Goal: Information Seeking & Learning: Check status

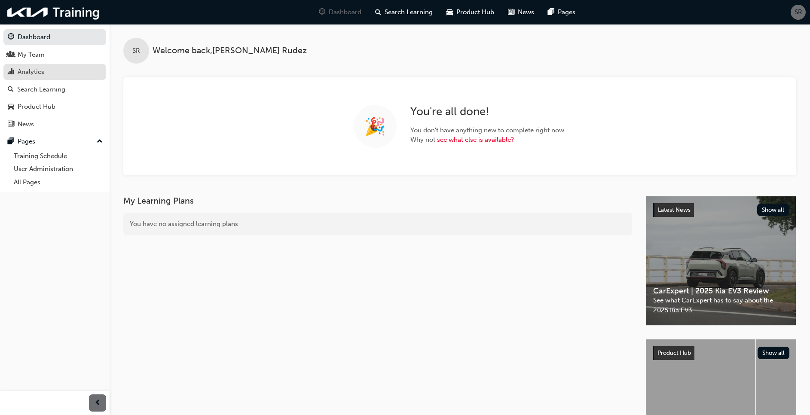
click at [43, 69] on div "Analytics" at bounding box center [31, 72] width 27 height 10
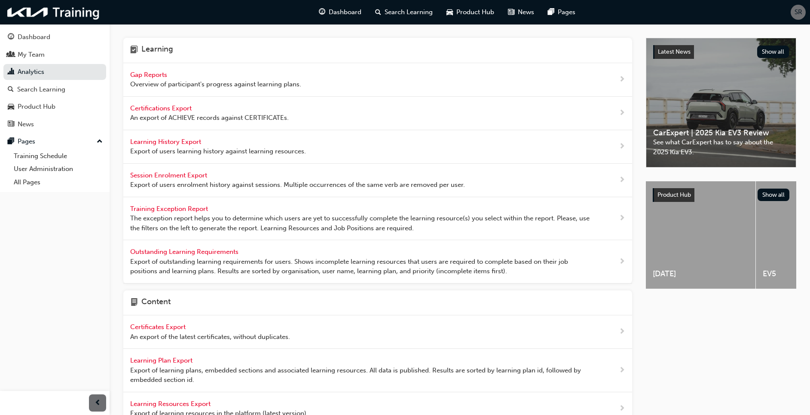
click at [139, 74] on span "Gap Reports" at bounding box center [149, 75] width 39 height 8
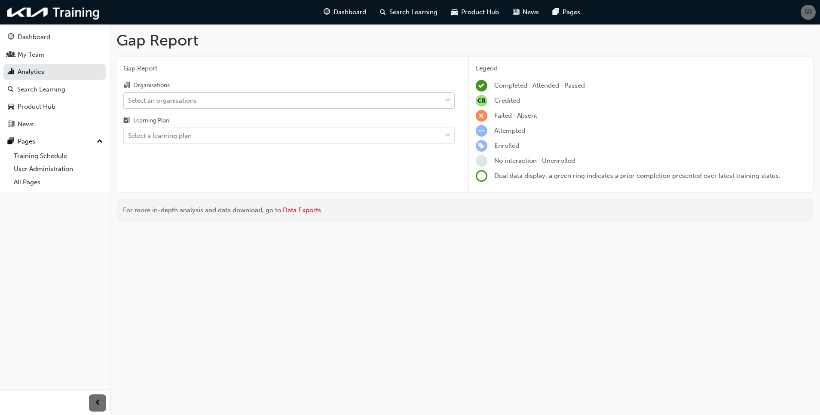
drag, startPoint x: 147, startPoint y: 102, endPoint x: 158, endPoint y: 99, distance: 11.7
click at [151, 101] on div "Select an organisations" at bounding box center [162, 100] width 69 height 10
click at [129, 101] on input "Organisations Select an organisations" at bounding box center [128, 99] width 1 height 7
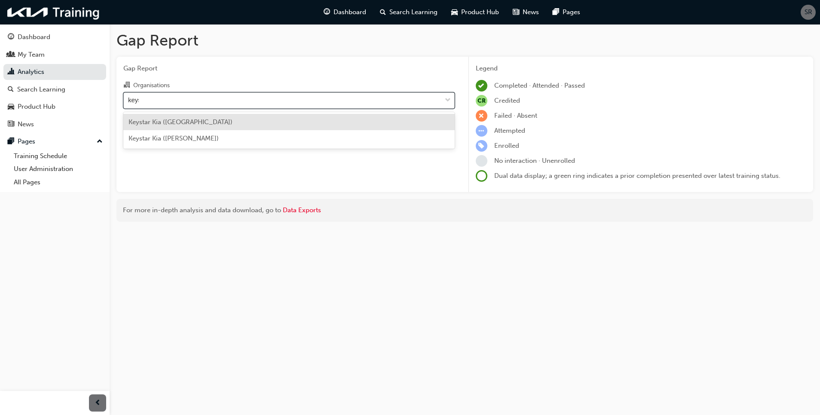
type input "keyst"
click at [180, 120] on span "Keystar Kia ([GEOGRAPHIC_DATA])" at bounding box center [180, 122] width 104 height 8
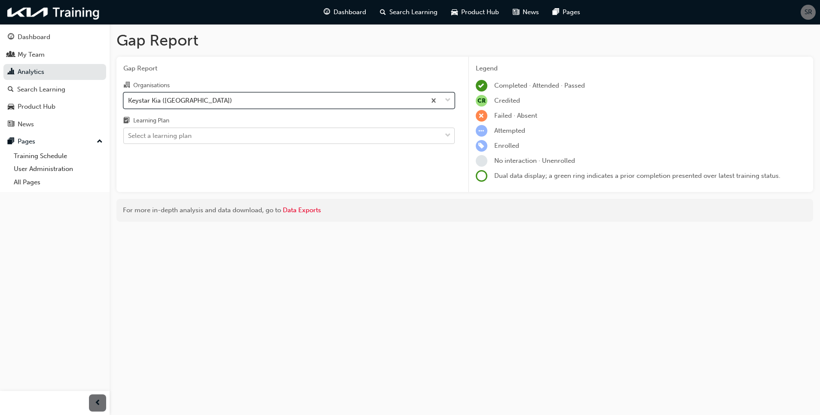
click at [196, 131] on div "Select a learning plan" at bounding box center [282, 135] width 317 height 15
click at [129, 132] on input "Learning Plan Select a learning plan" at bounding box center [128, 135] width 1 height 7
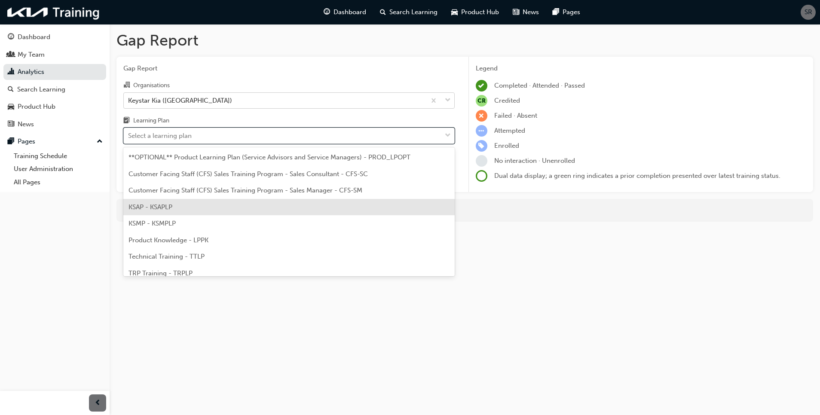
click at [189, 205] on div "KSAP - KSAPLP" at bounding box center [288, 207] width 331 height 17
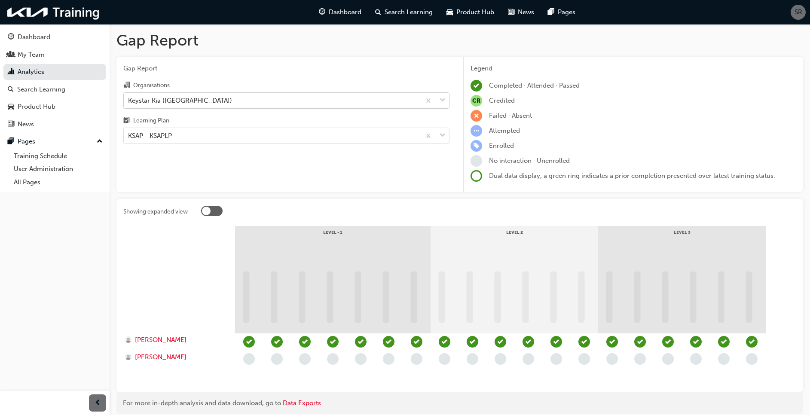
click at [214, 70] on span "Gap Report" at bounding box center [286, 69] width 326 height 10
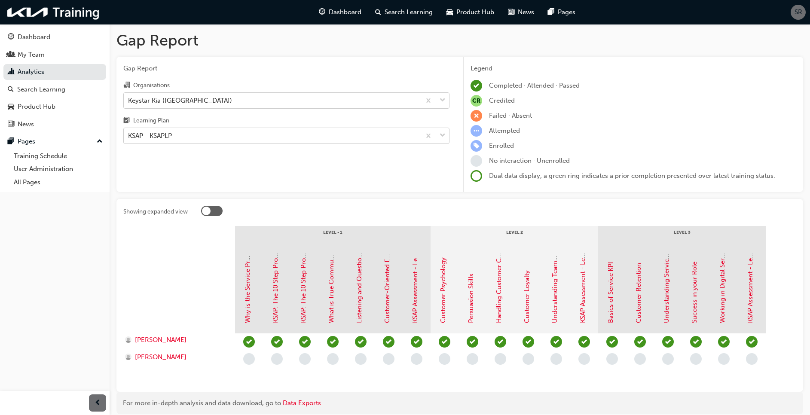
click at [168, 134] on div "KSAP - KSAPLP" at bounding box center [150, 136] width 44 height 10
click at [129, 134] on input "Learning Plan KSAP - KSAPLP" at bounding box center [128, 135] width 1 height 7
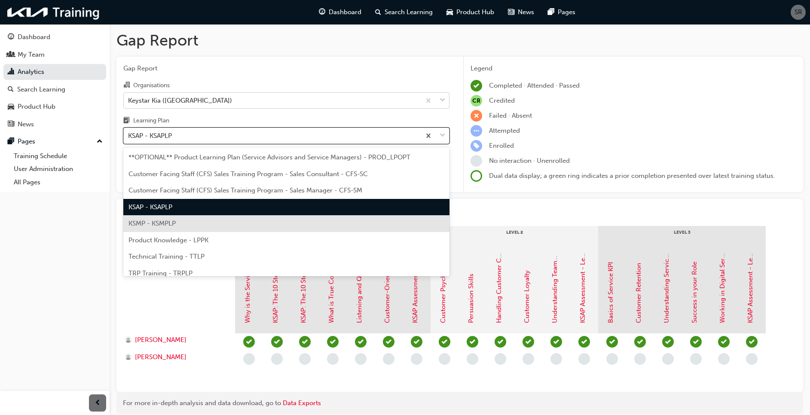
click at [158, 226] on span "KSMP - KSMPLP" at bounding box center [151, 223] width 47 height 8
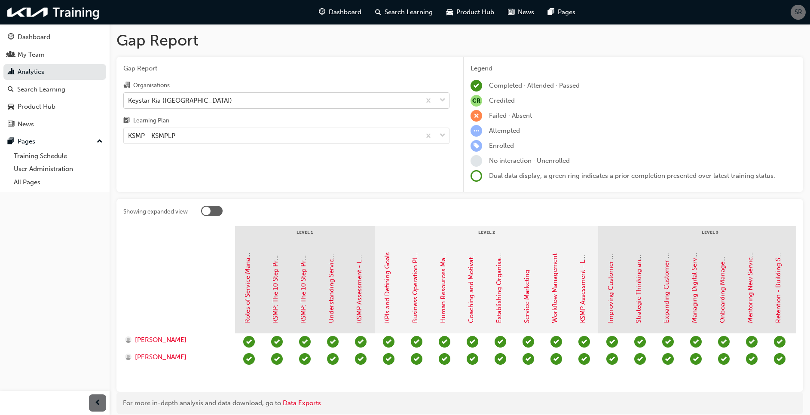
click at [203, 187] on div "Gap Report Organisations Keystar Kia (Morayfield) Learning Plan KSMP - KSMPLP" at bounding box center [286, 125] width 340 height 136
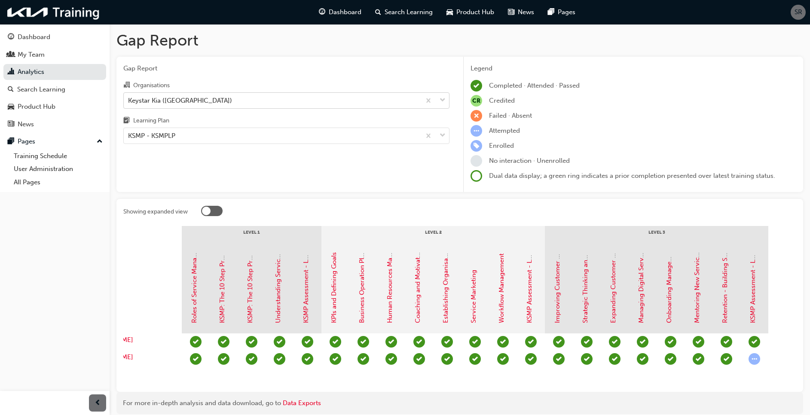
click at [210, 96] on div "Keystar Kia ([GEOGRAPHIC_DATA])" at bounding box center [272, 100] width 297 height 15
click at [129, 96] on input "Organisations Keystar Kia ([GEOGRAPHIC_DATA])" at bounding box center [128, 99] width 1 height 7
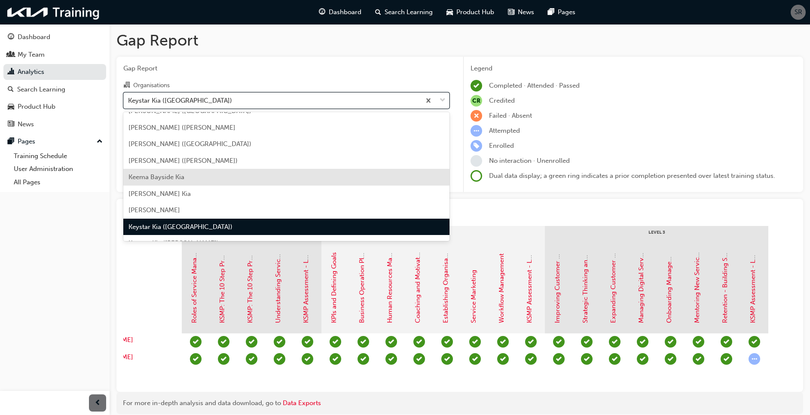
scroll to position [1051, 0]
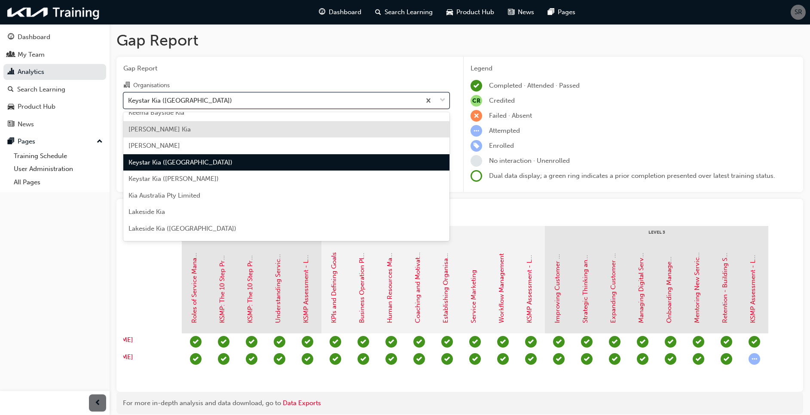
click at [146, 130] on span "[PERSON_NAME] Kia" at bounding box center [159, 129] width 62 height 8
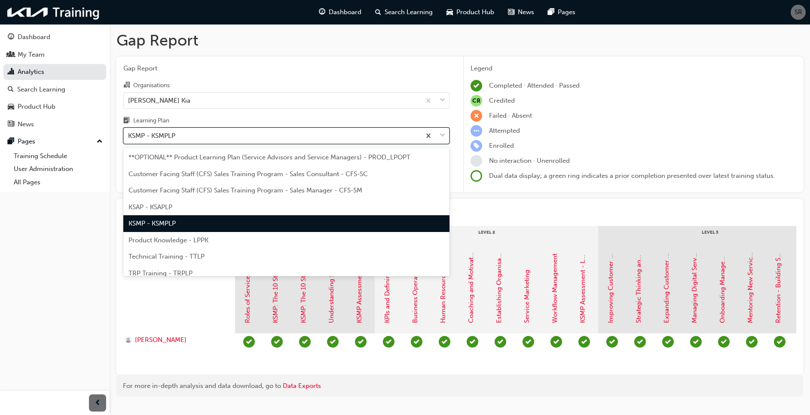
click at [141, 137] on div "KSMP - KSMPLP" at bounding box center [151, 136] width 47 height 10
click at [129, 137] on input "Learning Plan option KSMP - KSMPLP, selected. option KSMP - KSMPLP focused, 5 o…" at bounding box center [128, 135] width 1 height 7
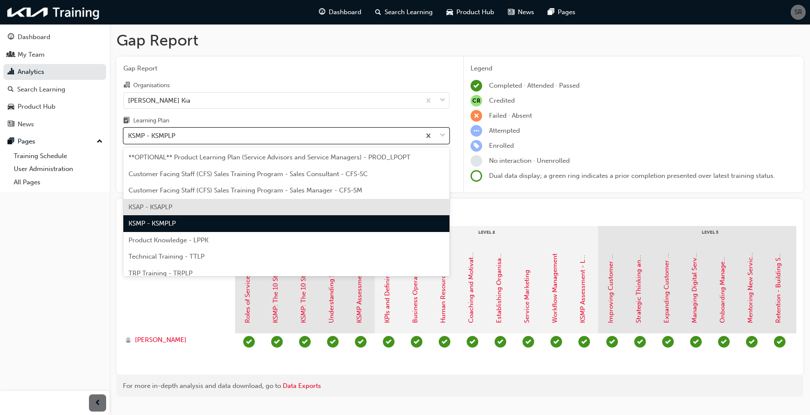
click at [151, 204] on span "KSAP - KSAPLP" at bounding box center [150, 207] width 44 height 8
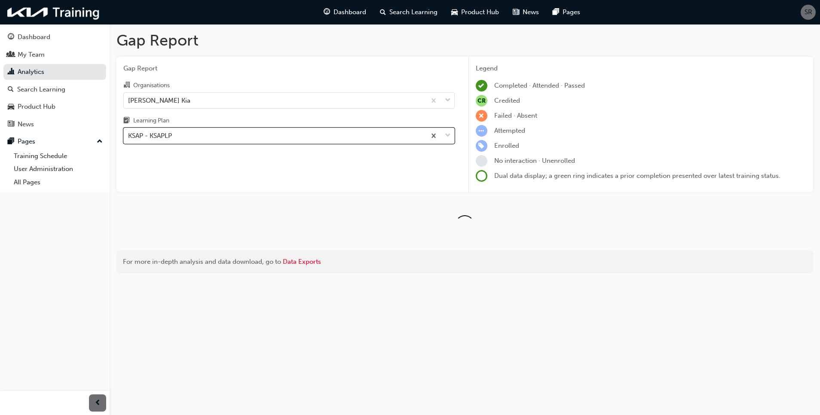
click at [219, 84] on div "Organisations" at bounding box center [288, 86] width 331 height 12
click at [129, 96] on input "Organisations [PERSON_NAME] Kia" at bounding box center [128, 99] width 1 height 7
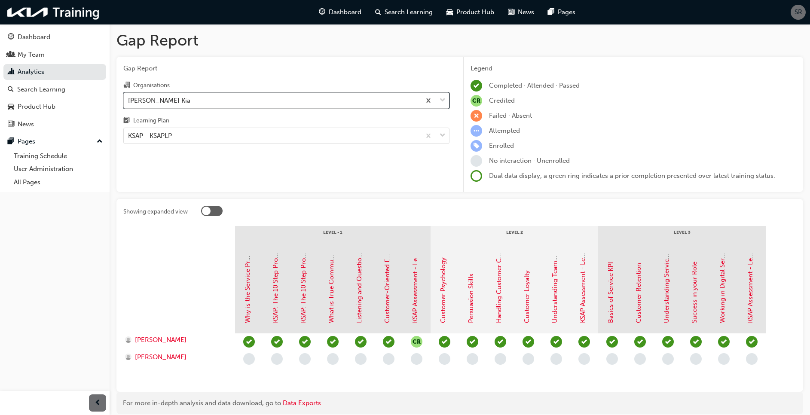
click at [169, 103] on div "[PERSON_NAME] Kia" at bounding box center [272, 100] width 297 height 15
click at [129, 103] on input "Organisations option [PERSON_NAME], selected. 0 results available. Select is fo…" at bounding box center [128, 99] width 1 height 7
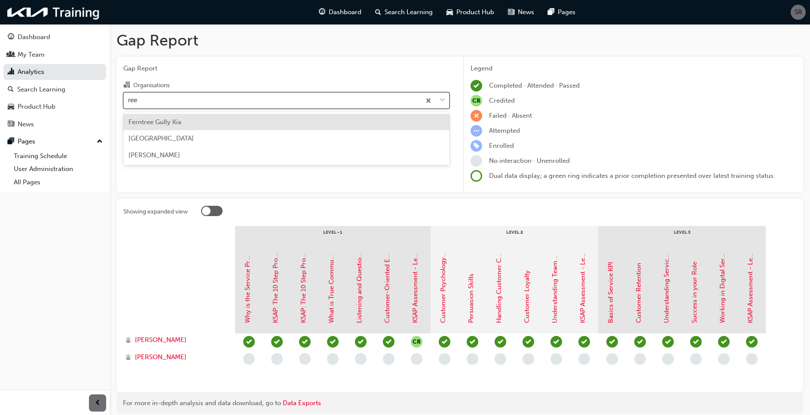
type input "reef"
click at [171, 123] on div "[GEOGRAPHIC_DATA]" at bounding box center [286, 122] width 326 height 17
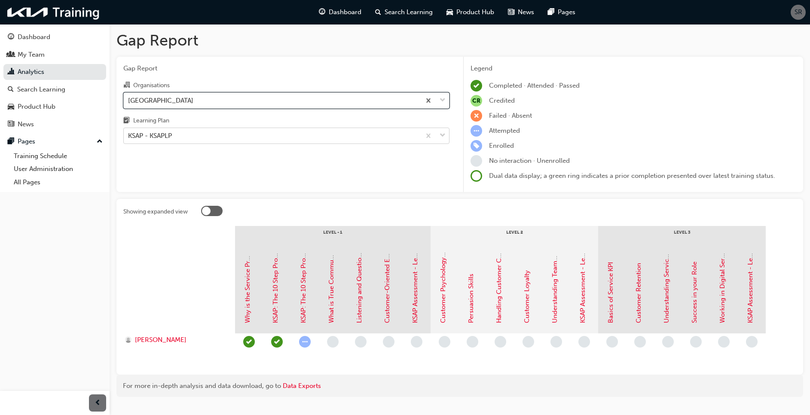
click at [173, 138] on div "KSAP - KSAPLP" at bounding box center [272, 135] width 297 height 15
click at [129, 138] on input "Learning Plan KSAP - KSAPLP" at bounding box center [128, 135] width 1 height 7
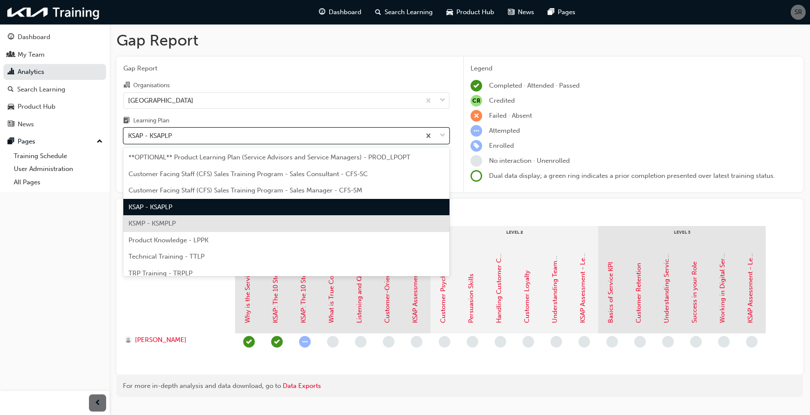
click at [166, 219] on span "KSMP - KSMPLP" at bounding box center [151, 223] width 47 height 8
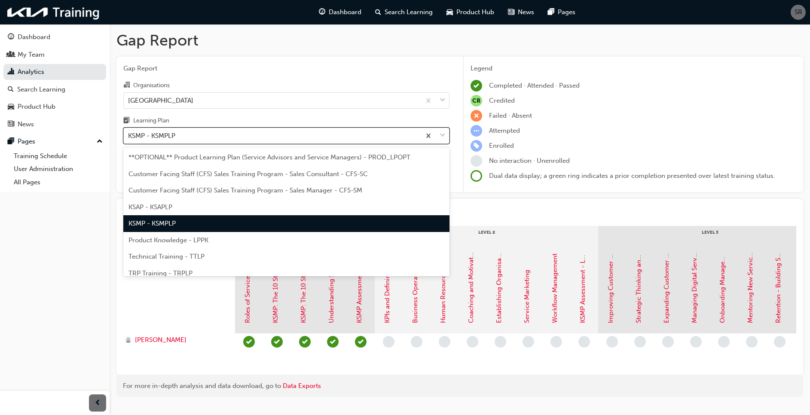
drag, startPoint x: 214, startPoint y: 135, endPoint x: 212, endPoint y: 142, distance: 6.8
click at [214, 137] on div "KSMP - KSMPLP" at bounding box center [272, 135] width 297 height 15
click at [129, 137] on input "Learning Plan option KSMP - KSMPLP, selected. option KSMP - KSMPLP focused, 5 o…" at bounding box center [128, 135] width 1 height 7
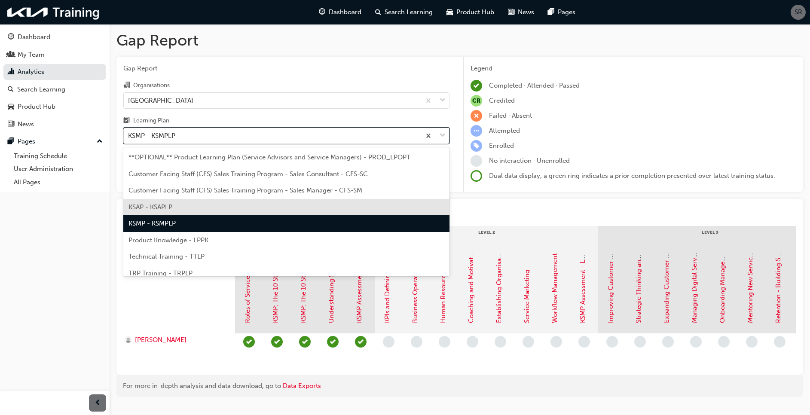
click at [172, 206] on span "KSAP - KSAPLP" at bounding box center [150, 207] width 44 height 8
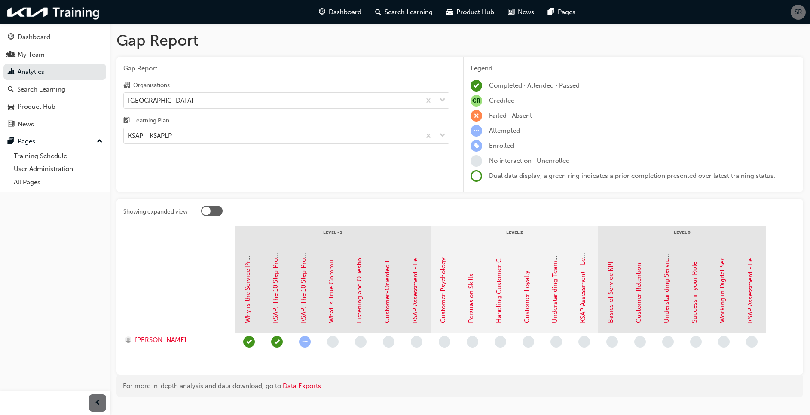
click at [302, 354] on div at bounding box center [514, 350] width 558 height 34
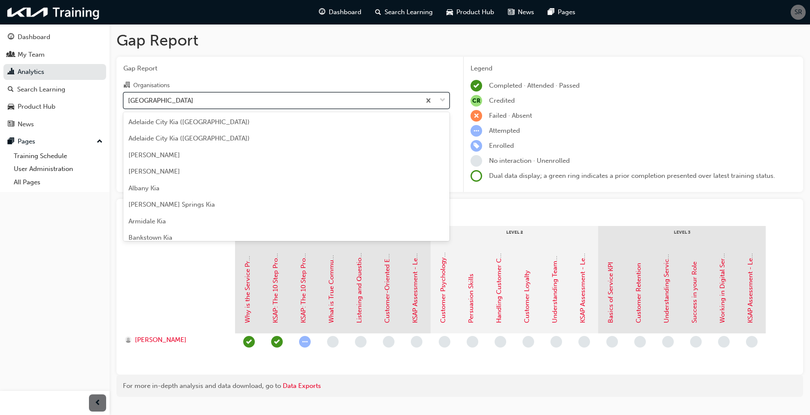
click at [207, 103] on div "[GEOGRAPHIC_DATA]" at bounding box center [272, 100] width 297 height 15
click at [129, 103] on input "Organisations option [GEOGRAPHIC_DATA], selected. option Reef City Kia focused,…" at bounding box center [128, 99] width 1 height 7
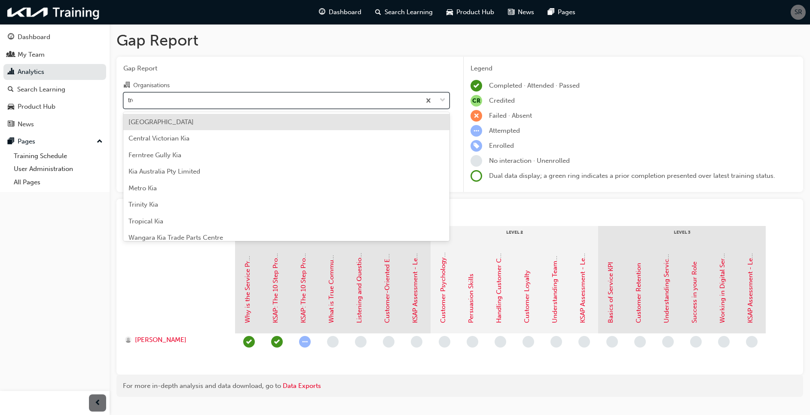
type input "trop"
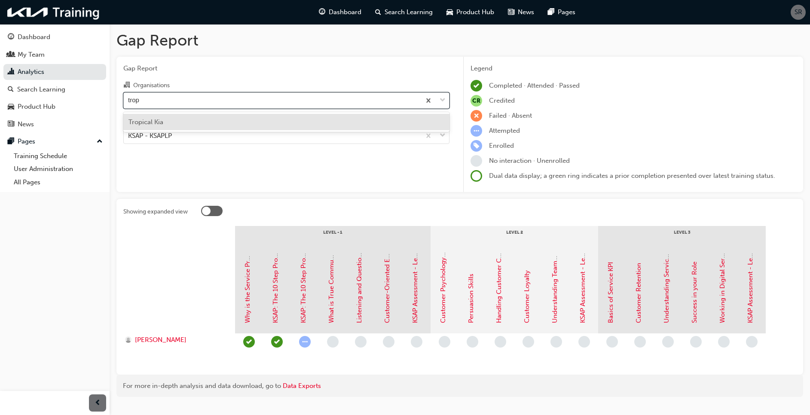
click at [217, 123] on div "Tropical Kia" at bounding box center [286, 122] width 326 height 17
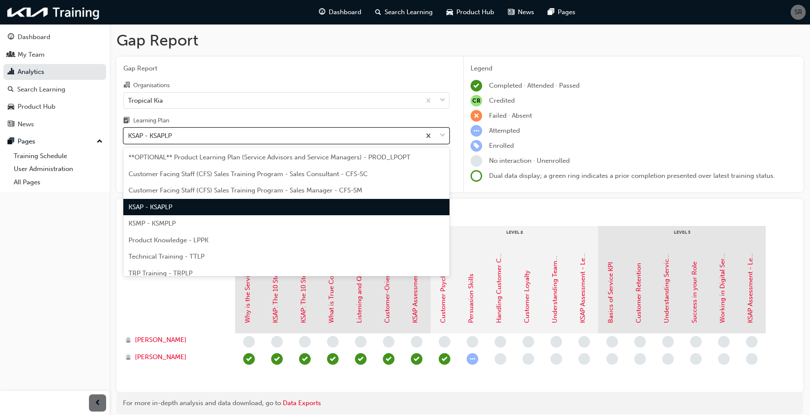
click at [186, 130] on div "KSAP - KSAPLP" at bounding box center [272, 135] width 297 height 15
click at [129, 132] on input "Learning Plan option KSAP - KSAPLP, selected. option KSAP - KSAPLP focused, 4 o…" at bounding box center [128, 135] width 1 height 7
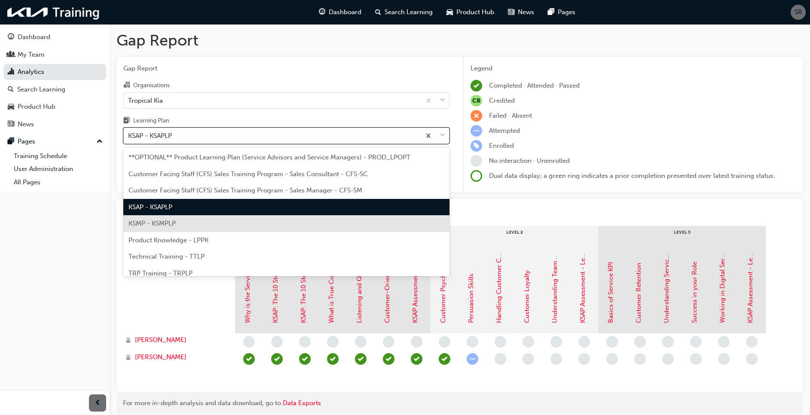
click at [181, 221] on div "KSMP - KSMPLP" at bounding box center [286, 223] width 326 height 17
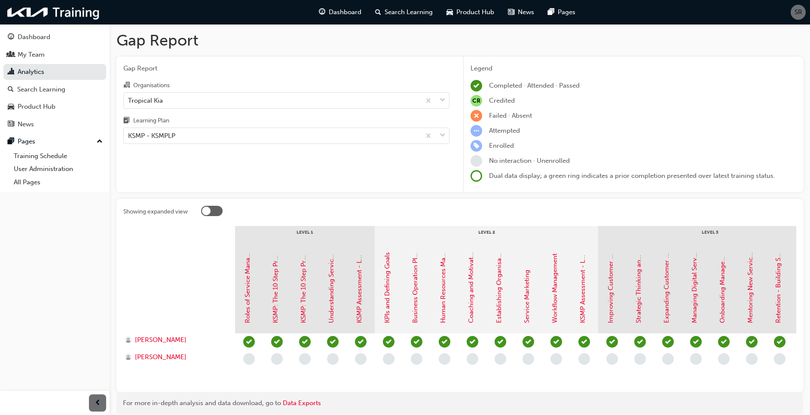
click at [119, 145] on div "Gap Report Organisations Tropical Kia Learning Plan KSMP - KSMPLP" at bounding box center [286, 125] width 340 height 136
click at [151, 255] on div at bounding box center [179, 290] width 112 height 86
click at [179, 98] on div "Tropical Kia" at bounding box center [272, 100] width 297 height 15
click at [129, 98] on input "Organisations Tropical Kia" at bounding box center [128, 99] width 1 height 7
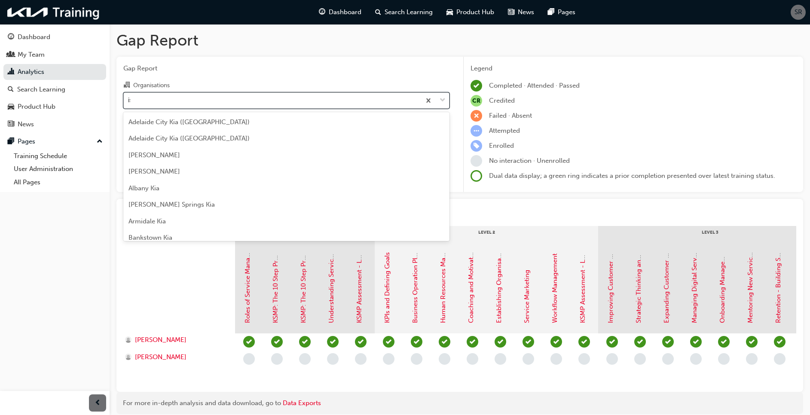
type input "isa"
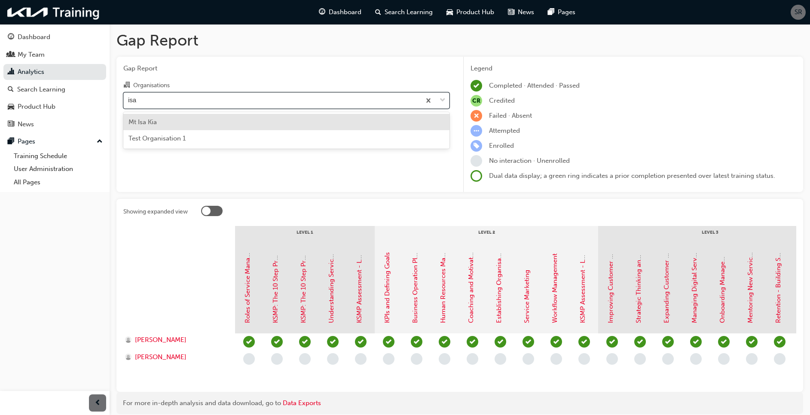
click at [186, 125] on div "Mt Isa Kia" at bounding box center [286, 122] width 326 height 17
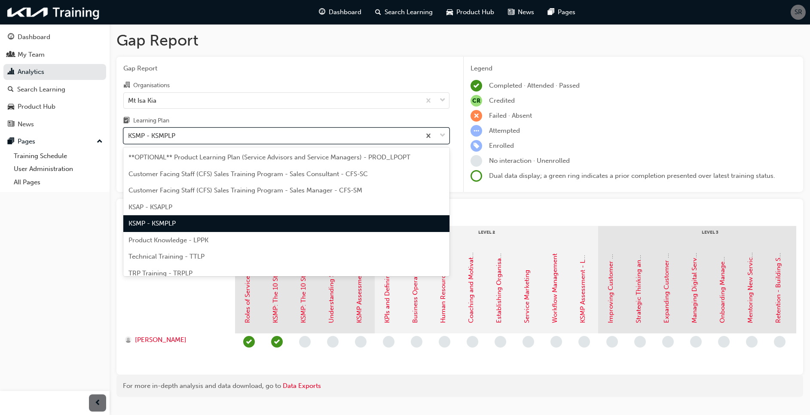
click at [205, 137] on div "KSMP - KSMPLP" at bounding box center [272, 135] width 297 height 15
click at [129, 137] on input "Learning Plan option KSMP - KSMPLP, selected. option KSMP - KSMPLP focused, 5 o…" at bounding box center [128, 135] width 1 height 7
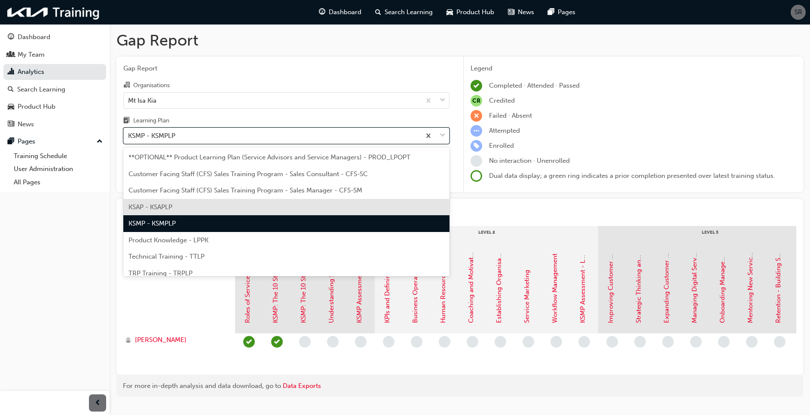
click at [194, 207] on div "KSAP - KSAPLP" at bounding box center [286, 207] width 326 height 17
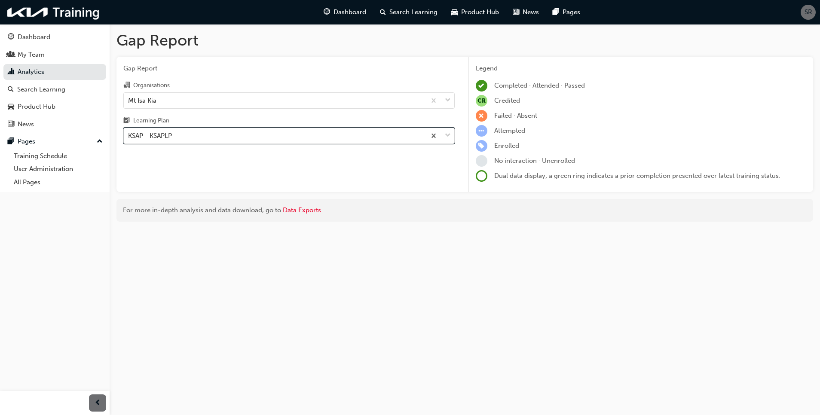
click at [115, 121] on div "Gap Report Gap Report Organisations Mt Isa Kia Learning Plan option KSAP - KSAP…" at bounding box center [465, 129] width 710 height 211
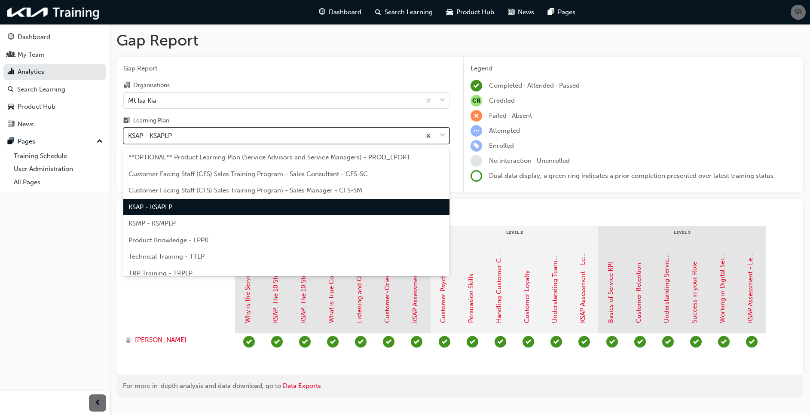
click at [149, 133] on div "KSAP - KSAPLP" at bounding box center [150, 136] width 44 height 10
click at [129, 133] on input "Learning Plan option KSAP - KSAPLP, selected. option KSAP - KSAPLP focused, 4 o…" at bounding box center [128, 135] width 1 height 7
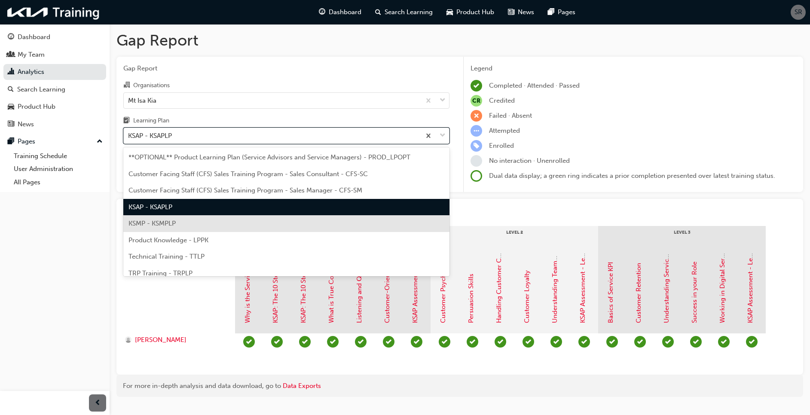
click at [171, 221] on span "KSMP - KSMPLP" at bounding box center [151, 223] width 47 height 8
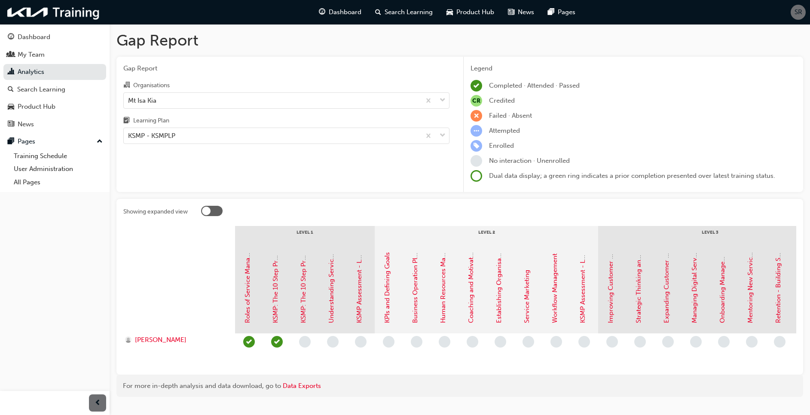
click at [119, 110] on div "Gap Report Organisations Mt Isa Kia Learning Plan KSMP - KSMPLP" at bounding box center [286, 125] width 340 height 136
